Goal: Task Accomplishment & Management: Manage account settings

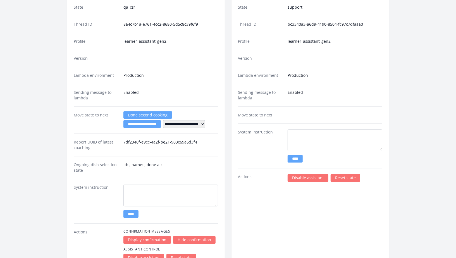
scroll to position [927, 0]
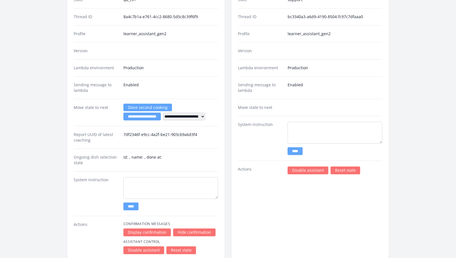
click at [311, 167] on link "Disable assistant" at bounding box center [308, 171] width 41 height 8
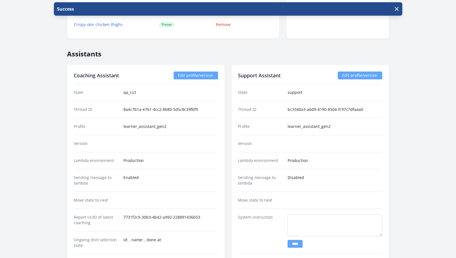
scroll to position [854, 0]
